Goal: Find contact information: Find contact information

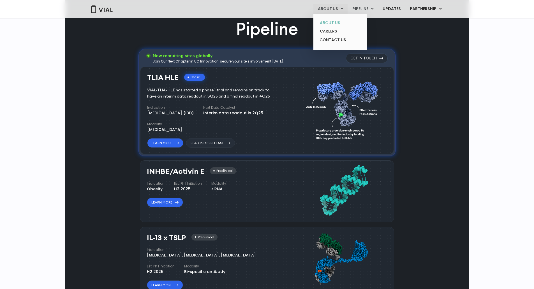
click at [340, 24] on link "ABOUT US" at bounding box center [339, 23] width 49 height 9
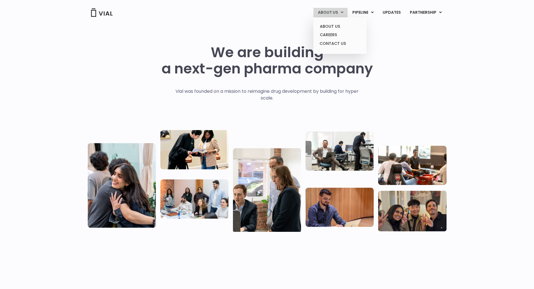
click at [338, 12] on link "ABOUT US" at bounding box center [330, 13] width 34 height 10
click at [345, 41] on link "CONTACT US" at bounding box center [339, 43] width 49 height 9
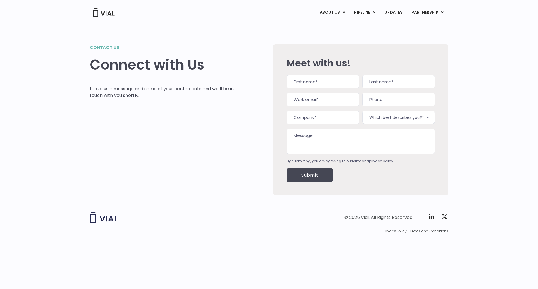
drag, startPoint x: 109, startPoint y: 90, endPoint x: 147, endPoint y: 98, distance: 38.9
click at [147, 98] on p "Leave us a message and some of your contact info and we’ll be in touch with you…" at bounding box center [162, 92] width 144 height 13
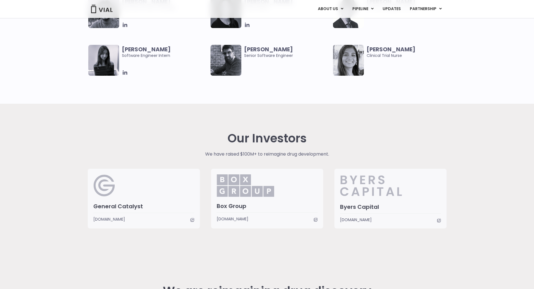
scroll to position [1122, 0]
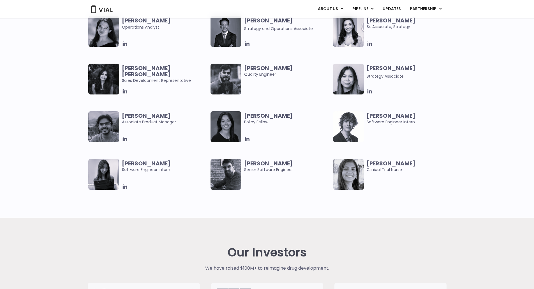
click at [358, 231] on div "Our Investors We have raised $100M+ to reimagine drug development. General Cata…" at bounding box center [267, 294] width 367 height 153
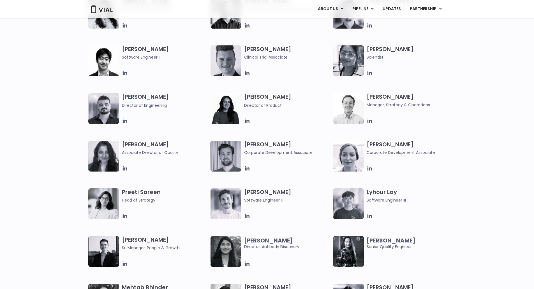
click at [384, 147] on h3 "[PERSON_NAME] Corporate Development Associate" at bounding box center [410, 148] width 86 height 15
click at [346, 163] on img at bounding box center [348, 156] width 31 height 31
click at [499, 98] on div "[PERSON_NAME] Lead Scientist Etunim [PERSON_NAME] Clinical Project Manager [PER…" at bounding box center [267, 92] width 534 height 381
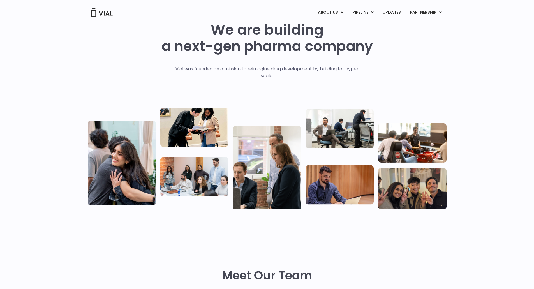
scroll to position [0, 0]
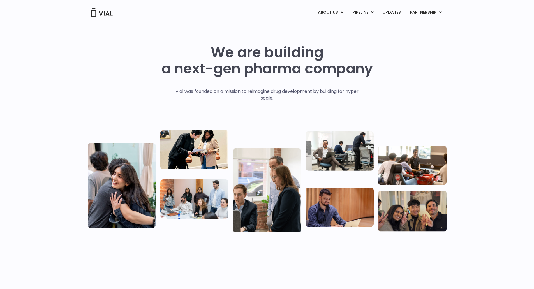
click at [439, 54] on div "We are building a next-gen pharma company Vial was founded on a mission to reim…" at bounding box center [267, 138] width 359 height 188
click at [439, 15] on link "PARTNERSHIP" at bounding box center [425, 13] width 41 height 10
click at [417, 80] on div "We are building a next-gen pharma company Vial was founded on a mission to reim…" at bounding box center [267, 138] width 359 height 188
click at [232, 91] on p "Vial was founded on a mission to reimagine drug development by building for hyp…" at bounding box center [267, 94] width 195 height 13
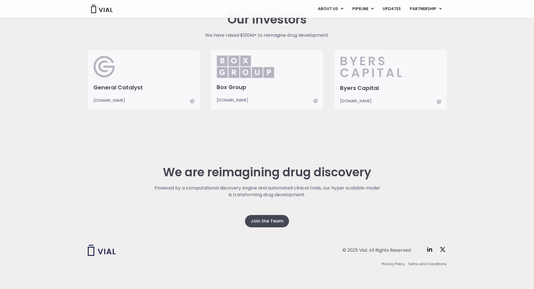
scroll to position [1341, 0]
